Goal: Navigation & Orientation: Find specific page/section

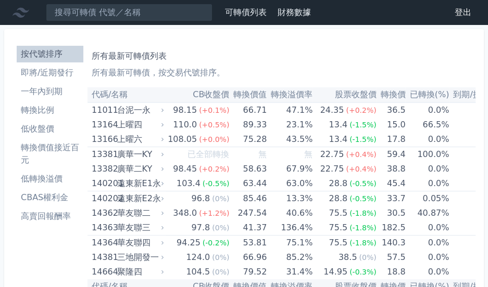
click at [61, 92] on li "一年內到期" at bounding box center [50, 91] width 67 height 12
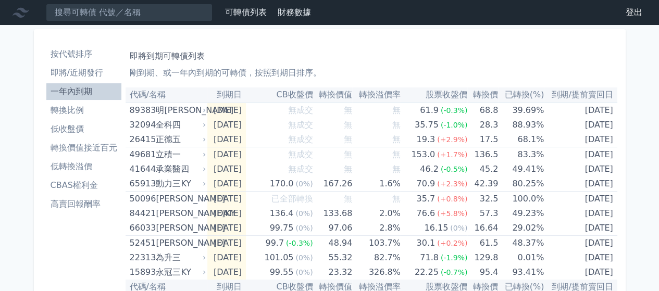
click at [93, 147] on li "轉換價值接近百元" at bounding box center [83, 148] width 75 height 12
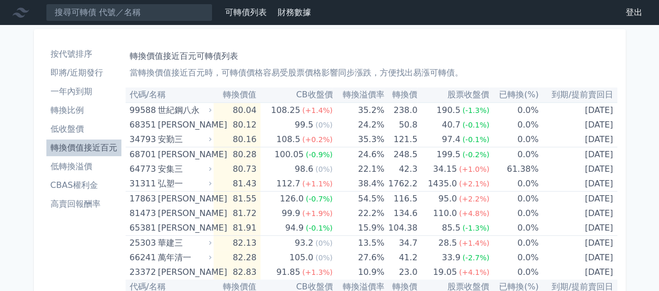
click at [74, 58] on li "按代號排序" at bounding box center [83, 54] width 75 height 12
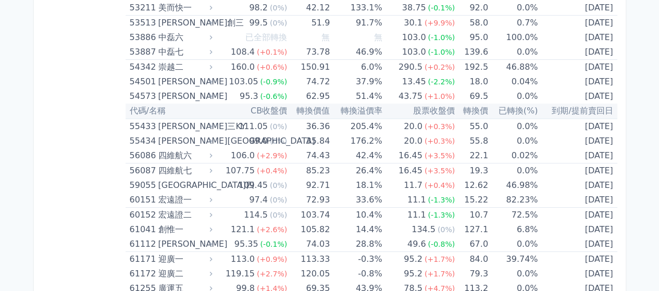
scroll to position [4062, 0]
